Goal: Task Accomplishment & Management: Complete application form

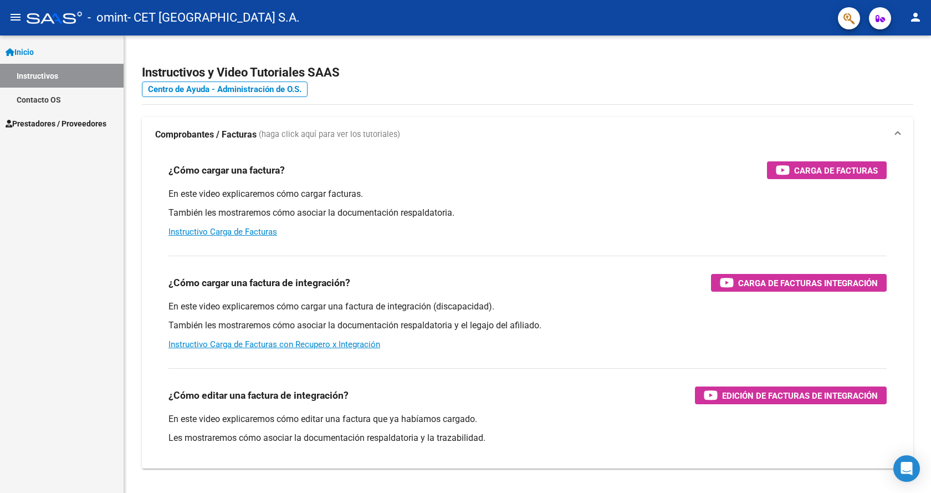
click at [74, 125] on span "Prestadores / Proveedores" at bounding box center [56, 123] width 101 height 12
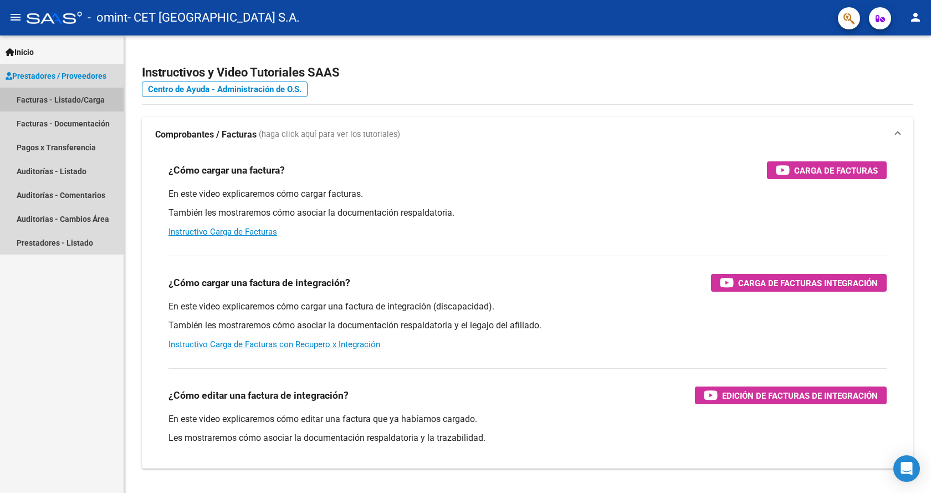
click at [60, 100] on link "Facturas - Listado/Carga" at bounding box center [62, 100] width 124 height 24
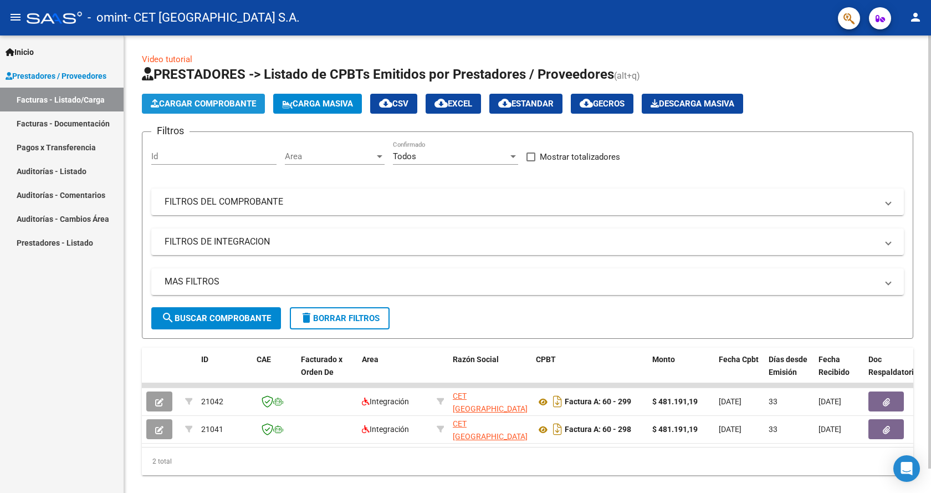
click at [201, 106] on span "Cargar Comprobante" at bounding box center [203, 104] width 105 height 10
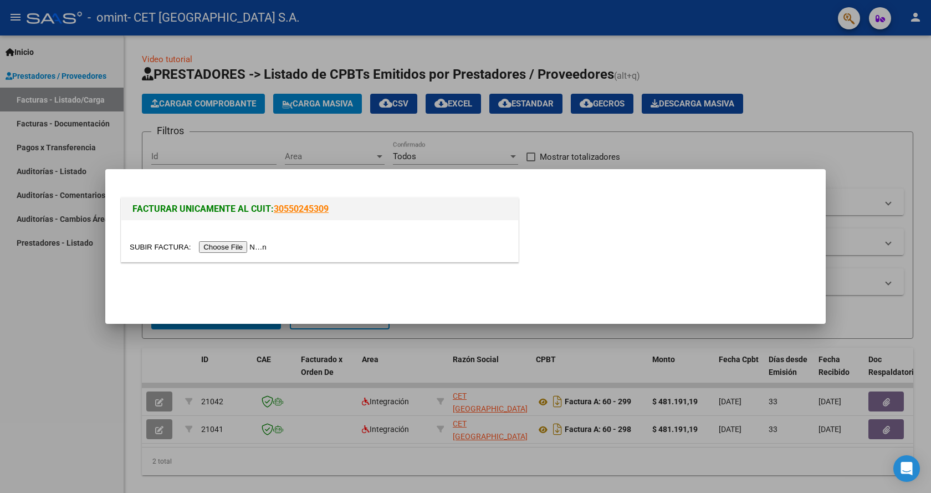
click at [257, 244] on input "file" at bounding box center [200, 247] width 140 height 12
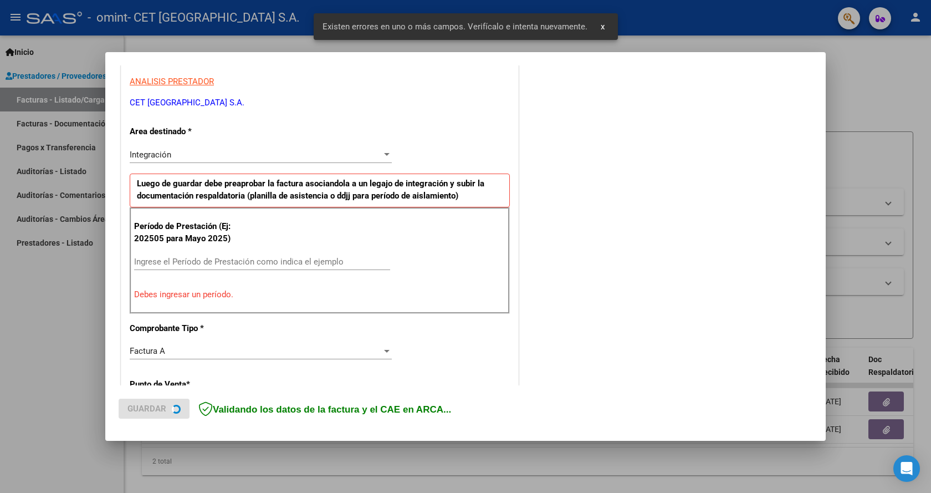
scroll to position [205, 0]
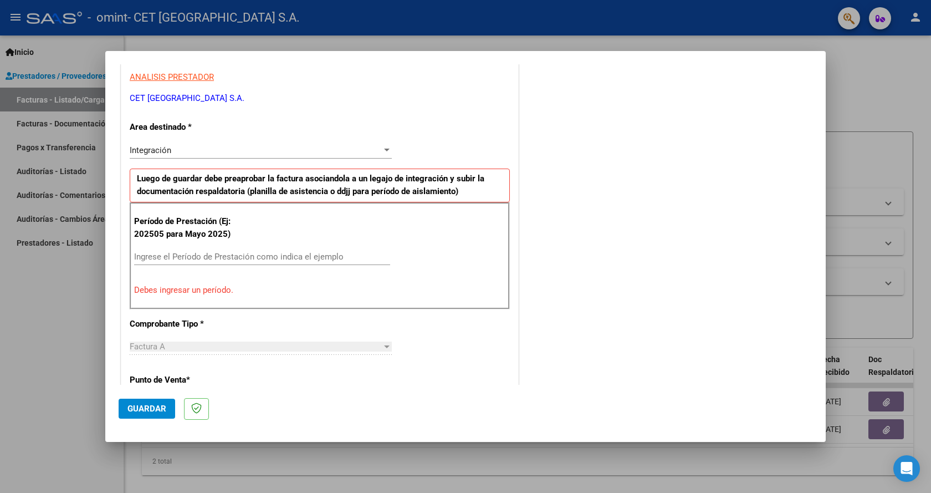
click at [232, 291] on p "Debes ingresar un período." at bounding box center [319, 290] width 371 height 13
click at [216, 254] on input "Ingrese el Período de Prestación como indica el ejemplo" at bounding box center [262, 257] width 256 height 10
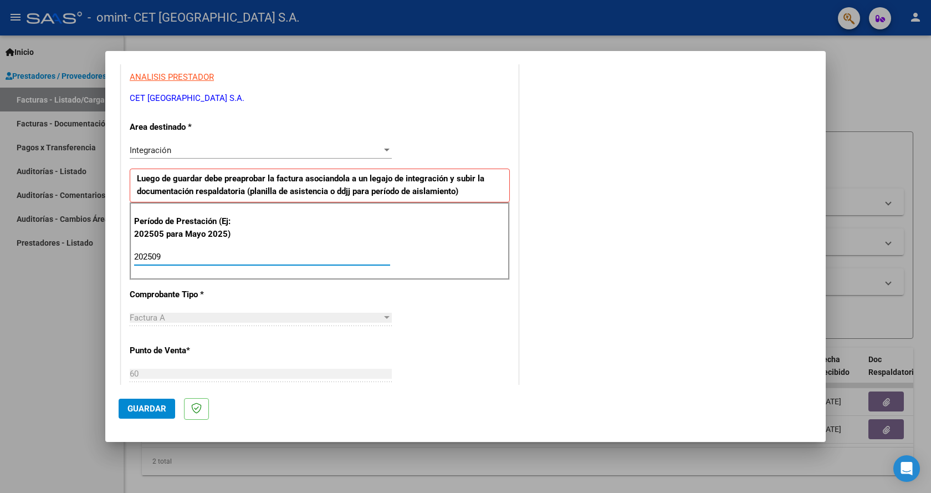
type input "202509"
click at [161, 406] on span "Guardar" at bounding box center [146, 408] width 39 height 10
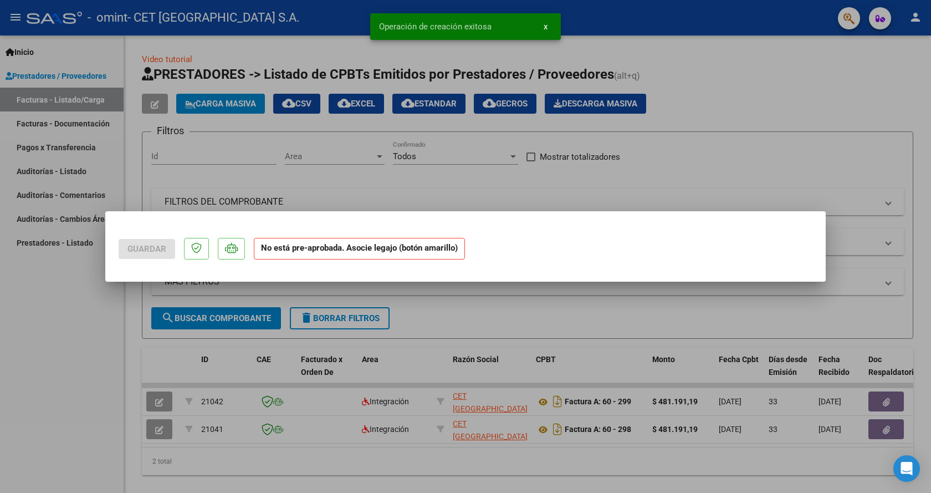
scroll to position [0, 0]
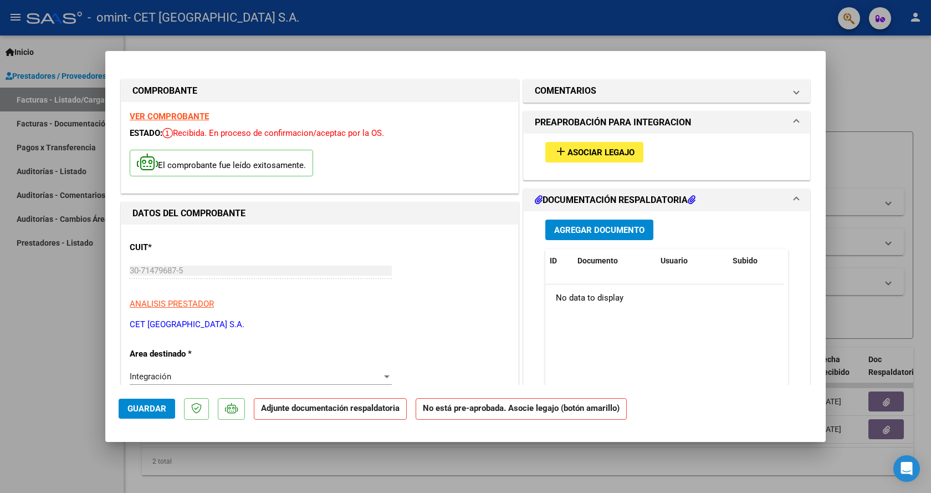
click at [596, 155] on span "Asociar Legajo" at bounding box center [600, 152] width 67 height 10
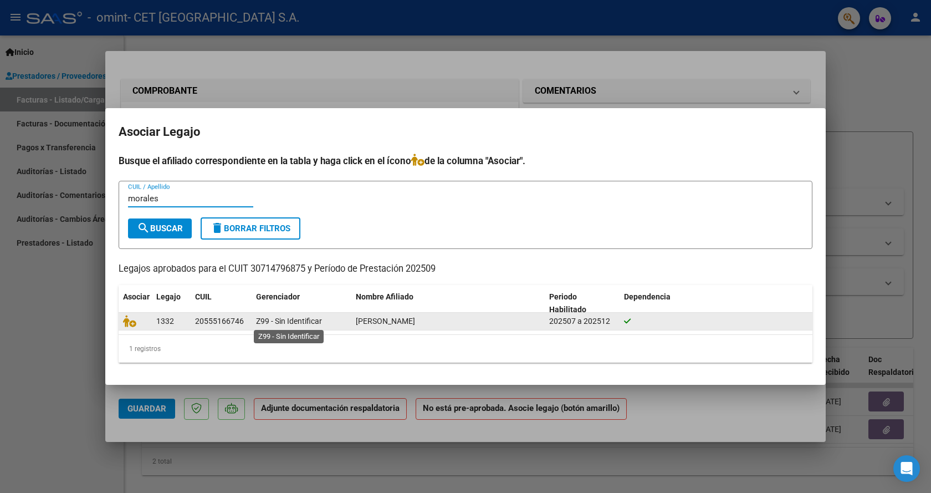
type input "morales"
click at [290, 322] on span "Z99 - Sin Identificar" at bounding box center [289, 320] width 66 height 9
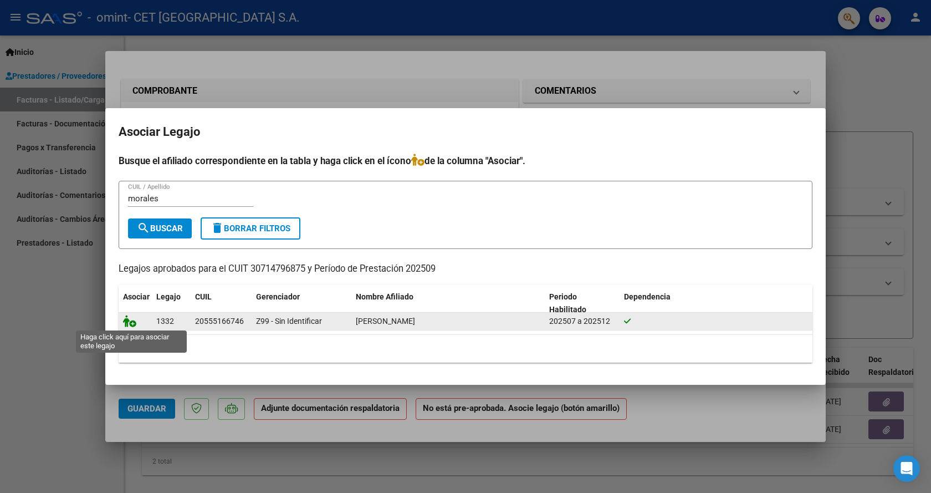
click at [129, 321] on icon at bounding box center [129, 321] width 13 height 12
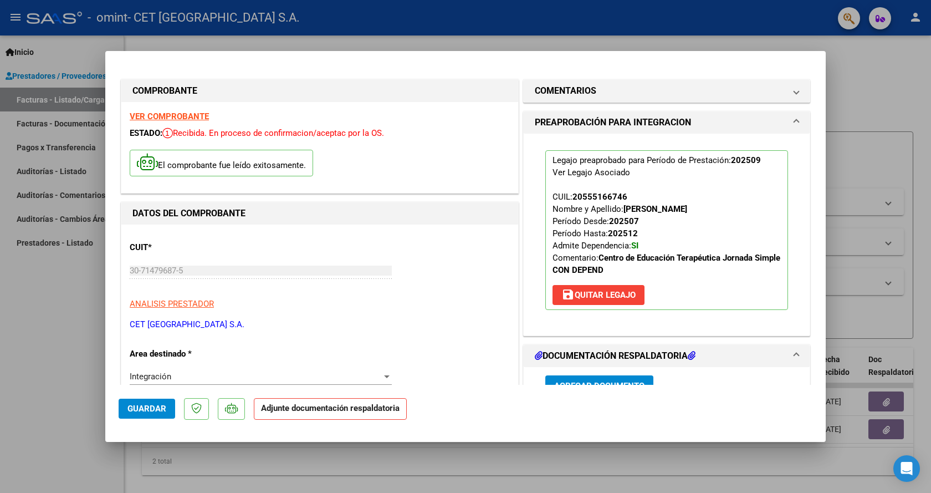
scroll to position [55, 0]
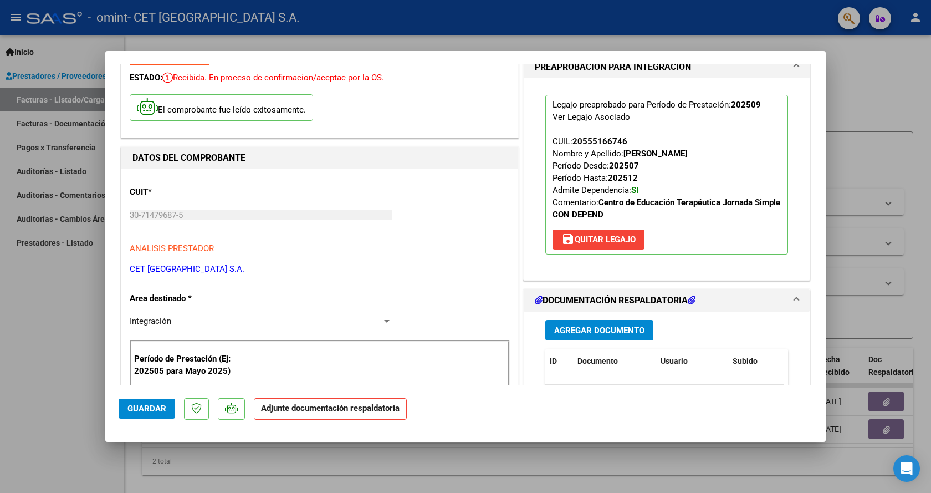
click at [613, 333] on span "Agregar Documento" at bounding box center [599, 330] width 90 height 10
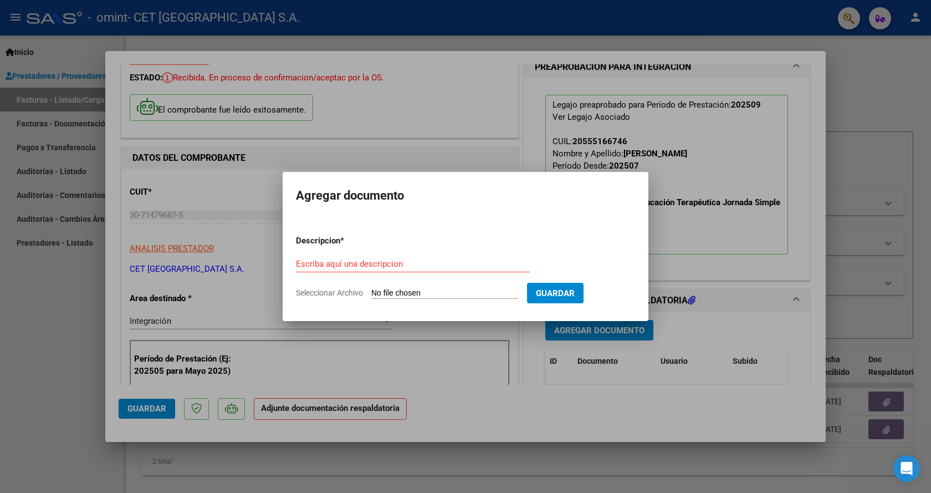
click at [443, 291] on input "Seleccionar Archivo" at bounding box center [444, 293] width 147 height 11
type input "C:\fakepath\MORALES PLAN ASIST [DATE].pdf"
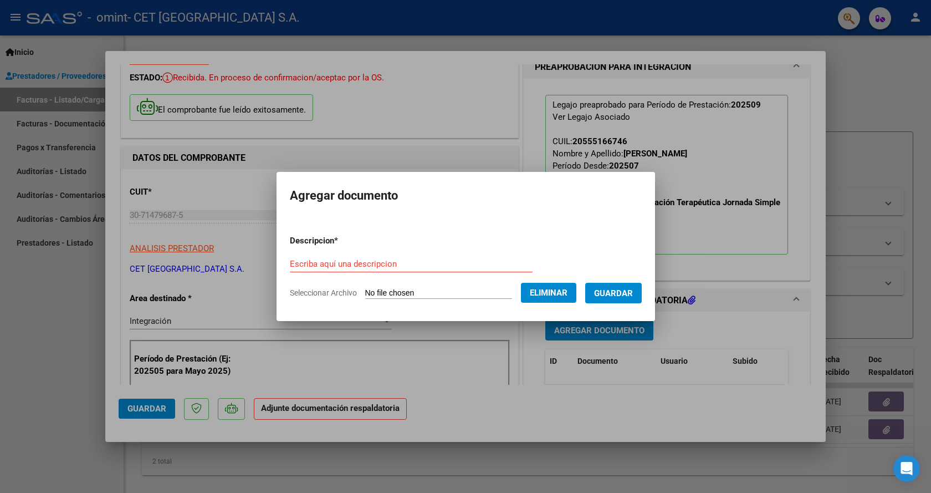
click at [391, 262] on input "Escriba aquí una descripcion" at bounding box center [411, 264] width 243 height 10
type input "MORALES PLAN. [GEOGRAPHIC_DATA]. [DATE]"
click at [613, 296] on span "Guardar" at bounding box center [613, 293] width 39 height 10
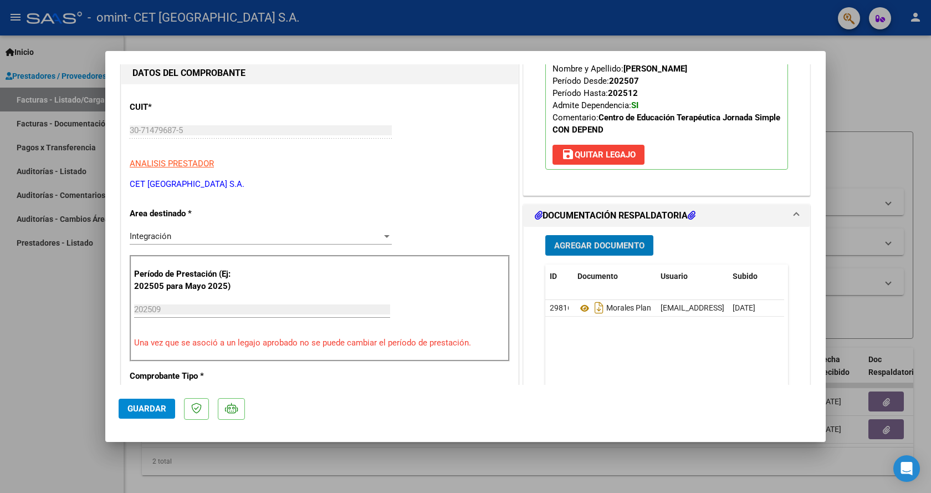
scroll to position [166, 0]
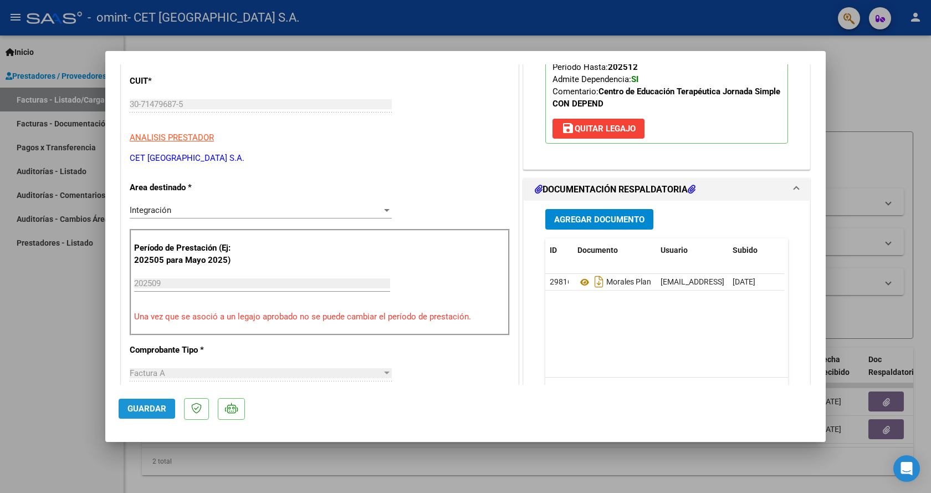
click at [155, 407] on span "Guardar" at bounding box center [146, 408] width 39 height 10
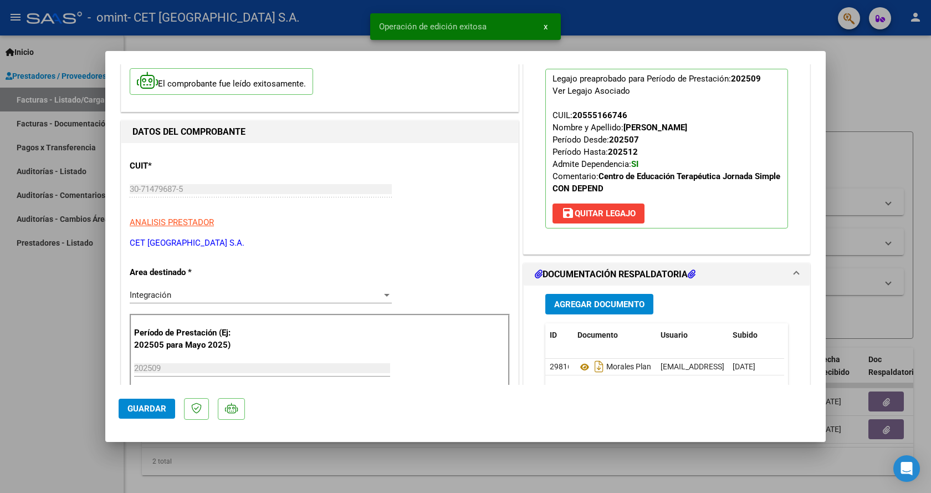
scroll to position [0, 0]
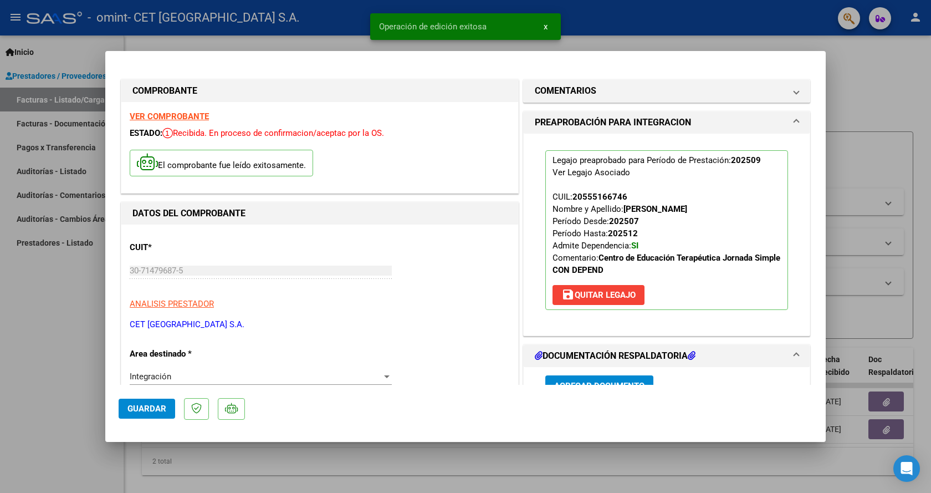
click at [543, 23] on div at bounding box center [465, 246] width 931 height 493
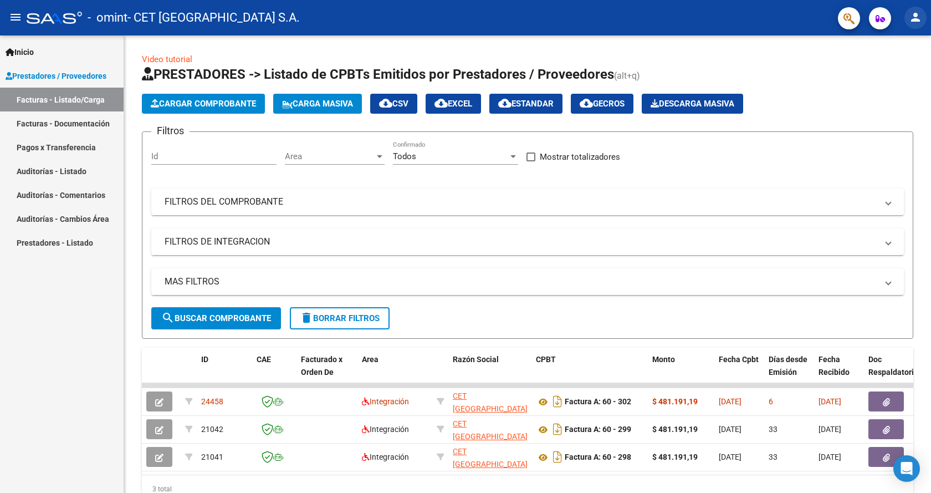
click at [914, 23] on mat-icon "person" at bounding box center [915, 17] width 13 height 13
click at [895, 71] on button "exit_to_app Salir" at bounding box center [893, 73] width 68 height 27
